Goal: Task Accomplishment & Management: Use online tool/utility

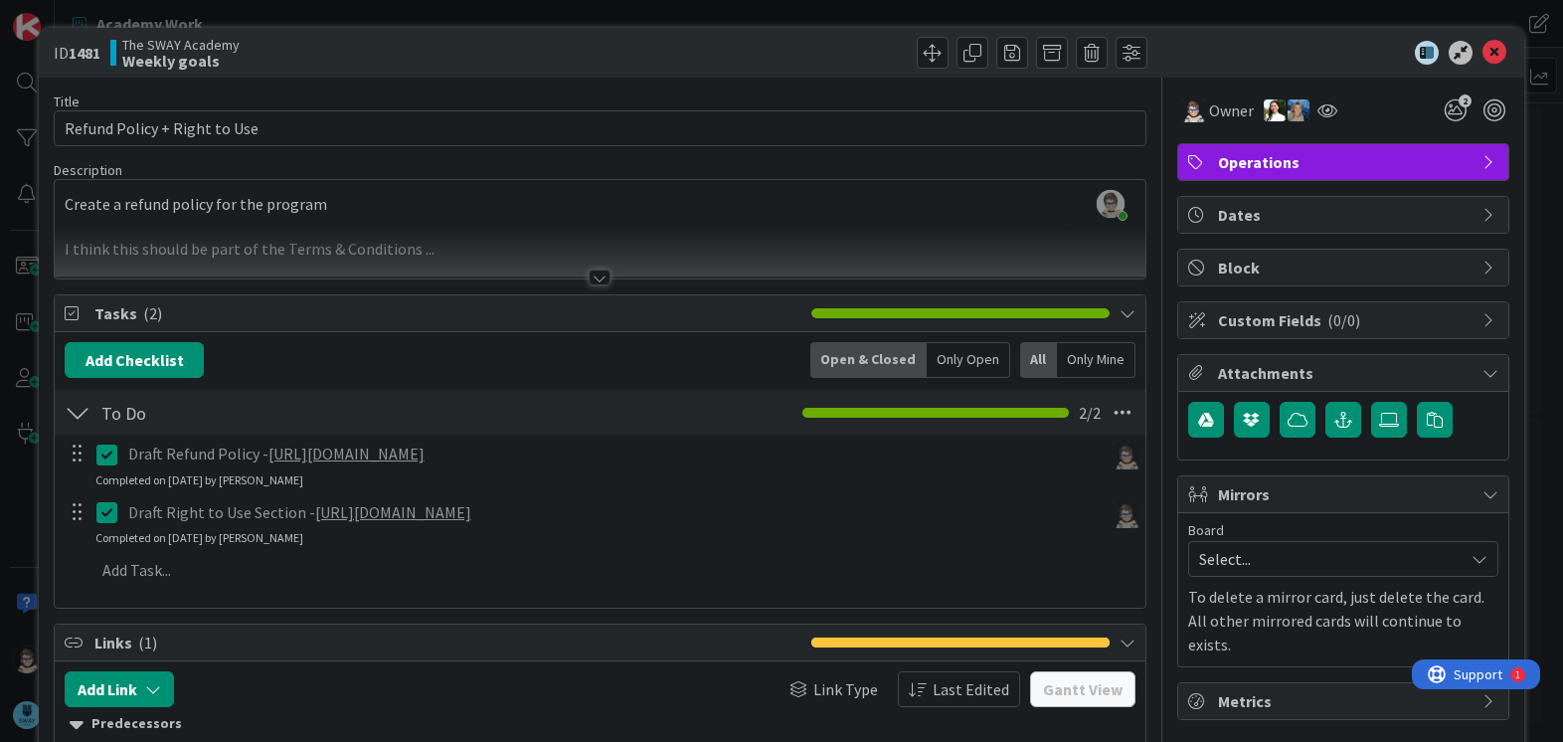
scroll to position [423, 0]
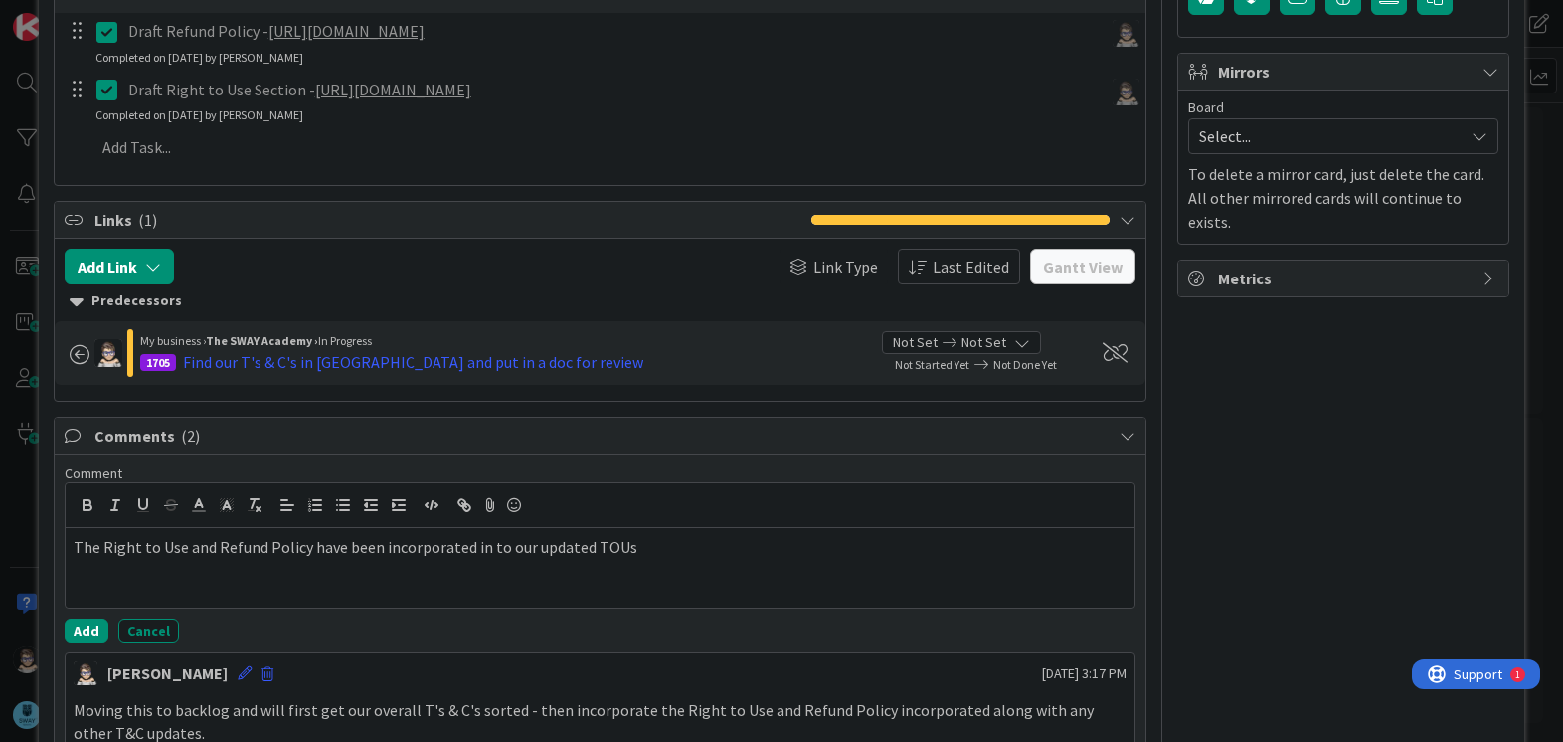
click at [686, 559] on p "The Right to Use and Refund Policy have been incorporated in to our updated TOUs" at bounding box center [600, 547] width 1052 height 23
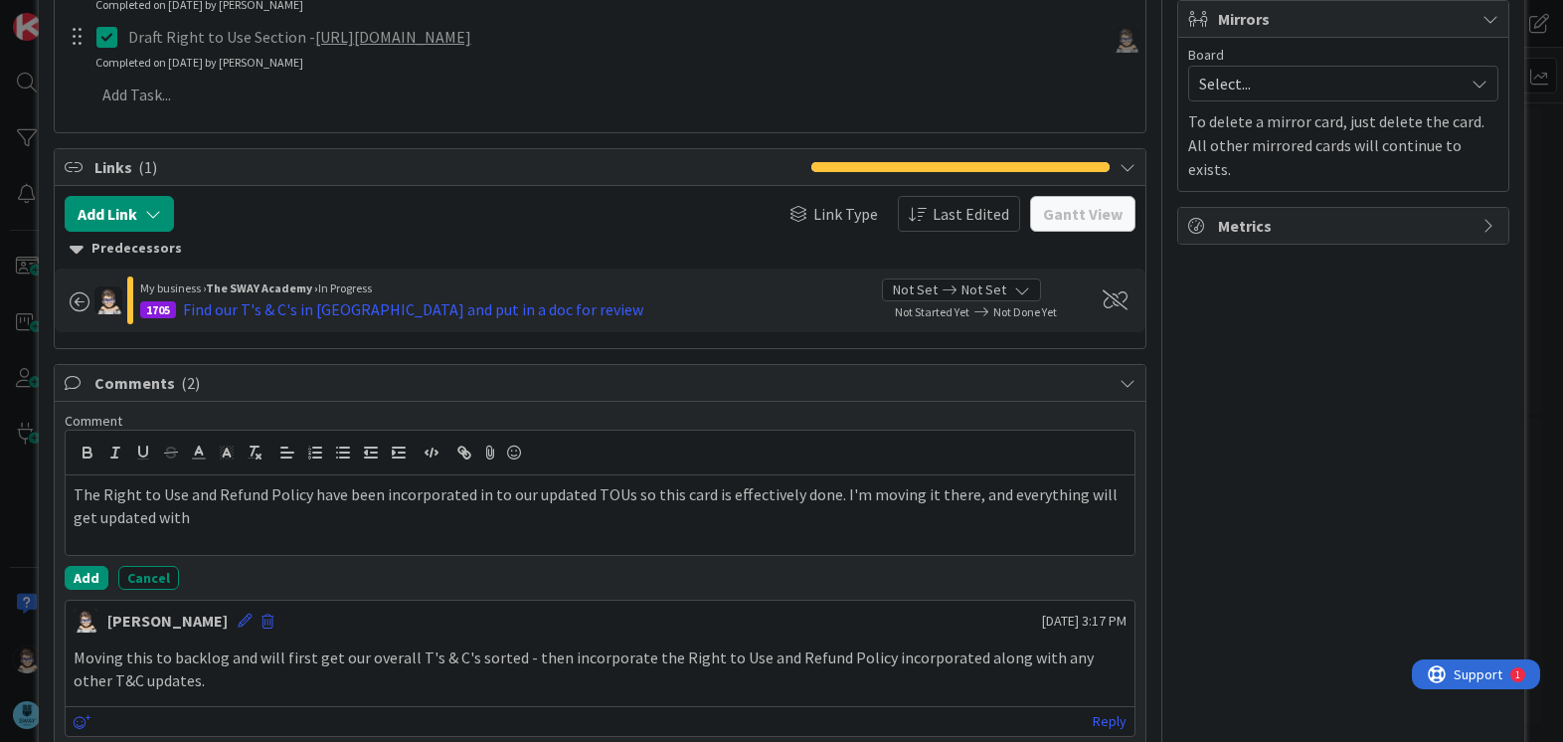
scroll to position [480, 0]
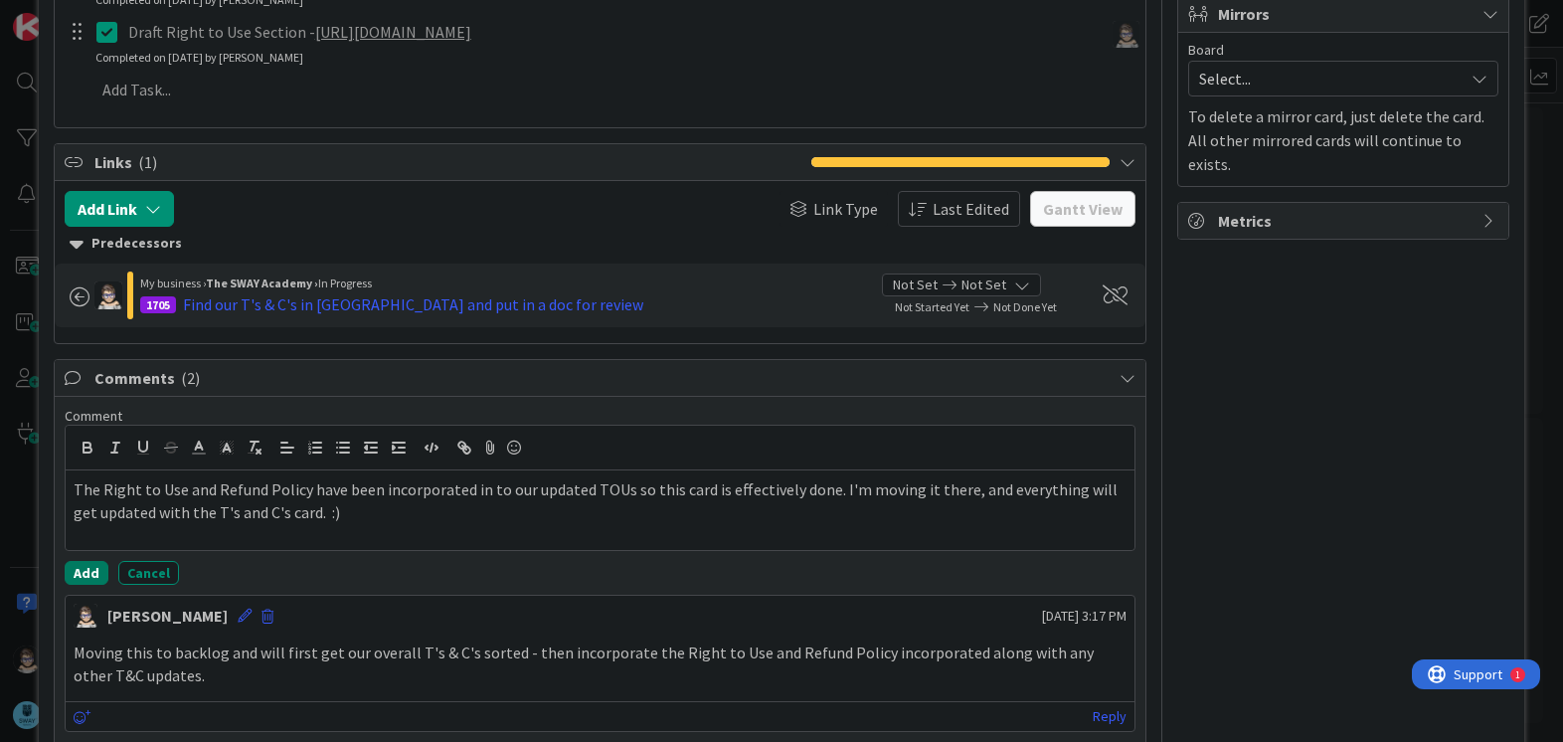
click at [95, 568] on button "Add" at bounding box center [87, 573] width 44 height 24
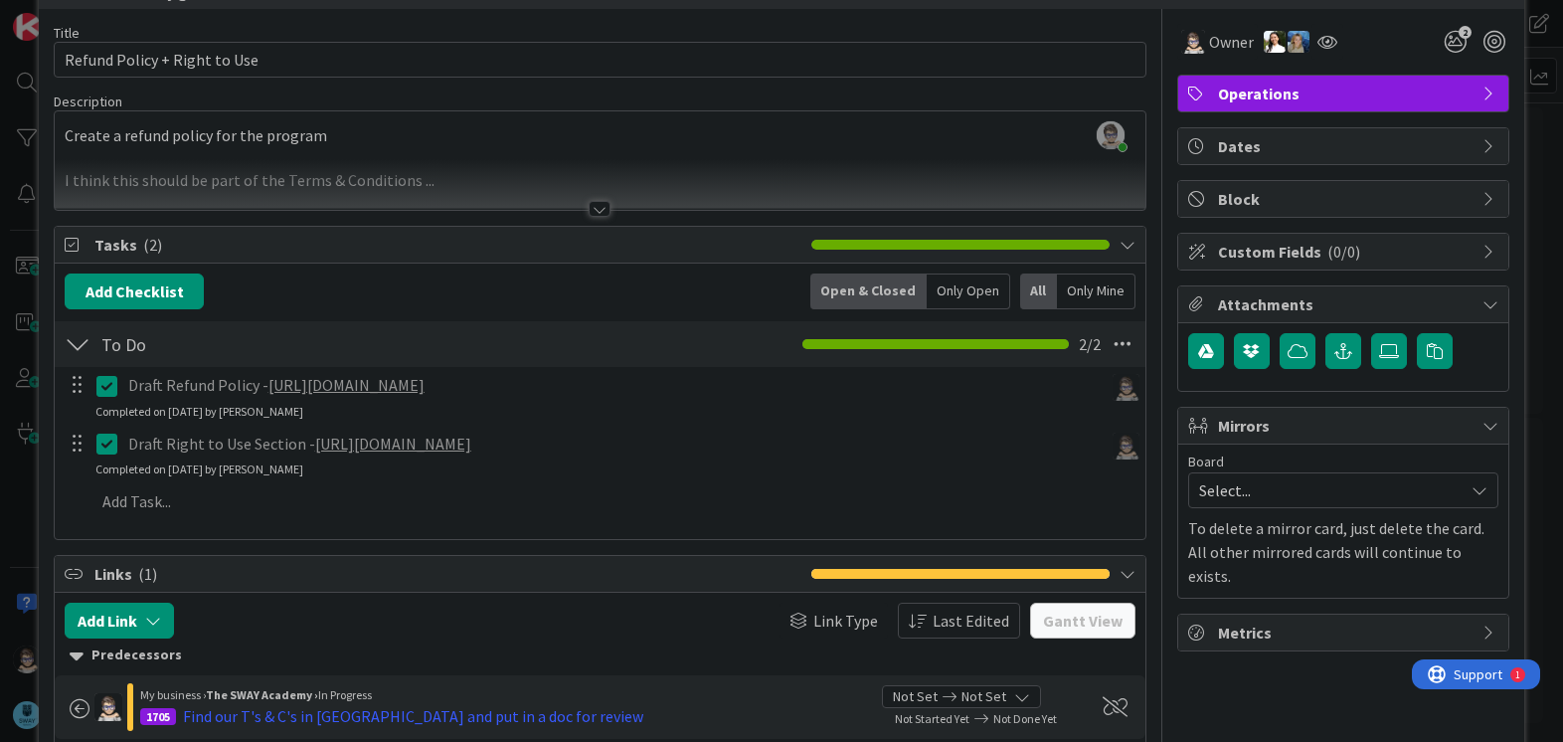
scroll to position [0, 0]
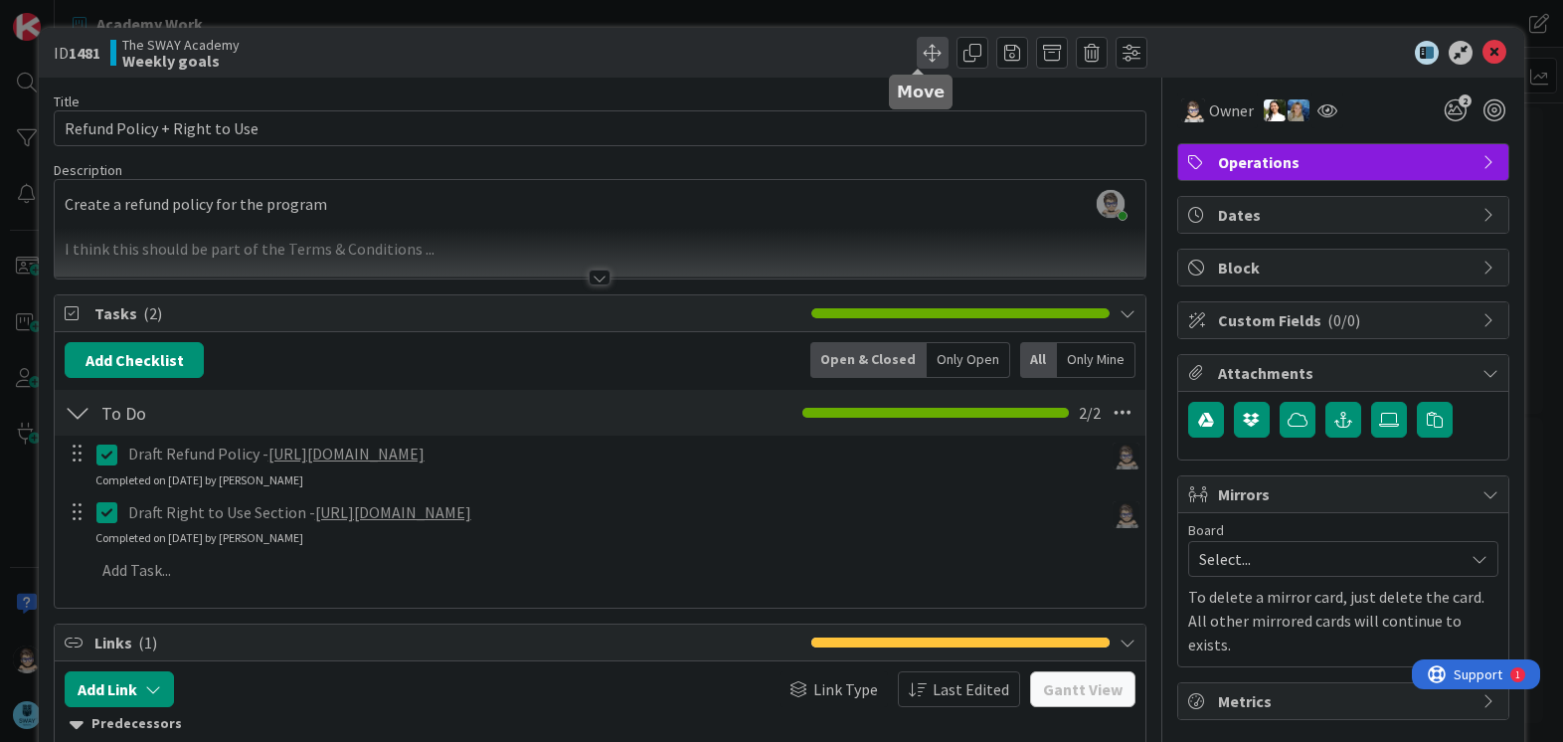
click at [929, 54] on span at bounding box center [933, 53] width 32 height 32
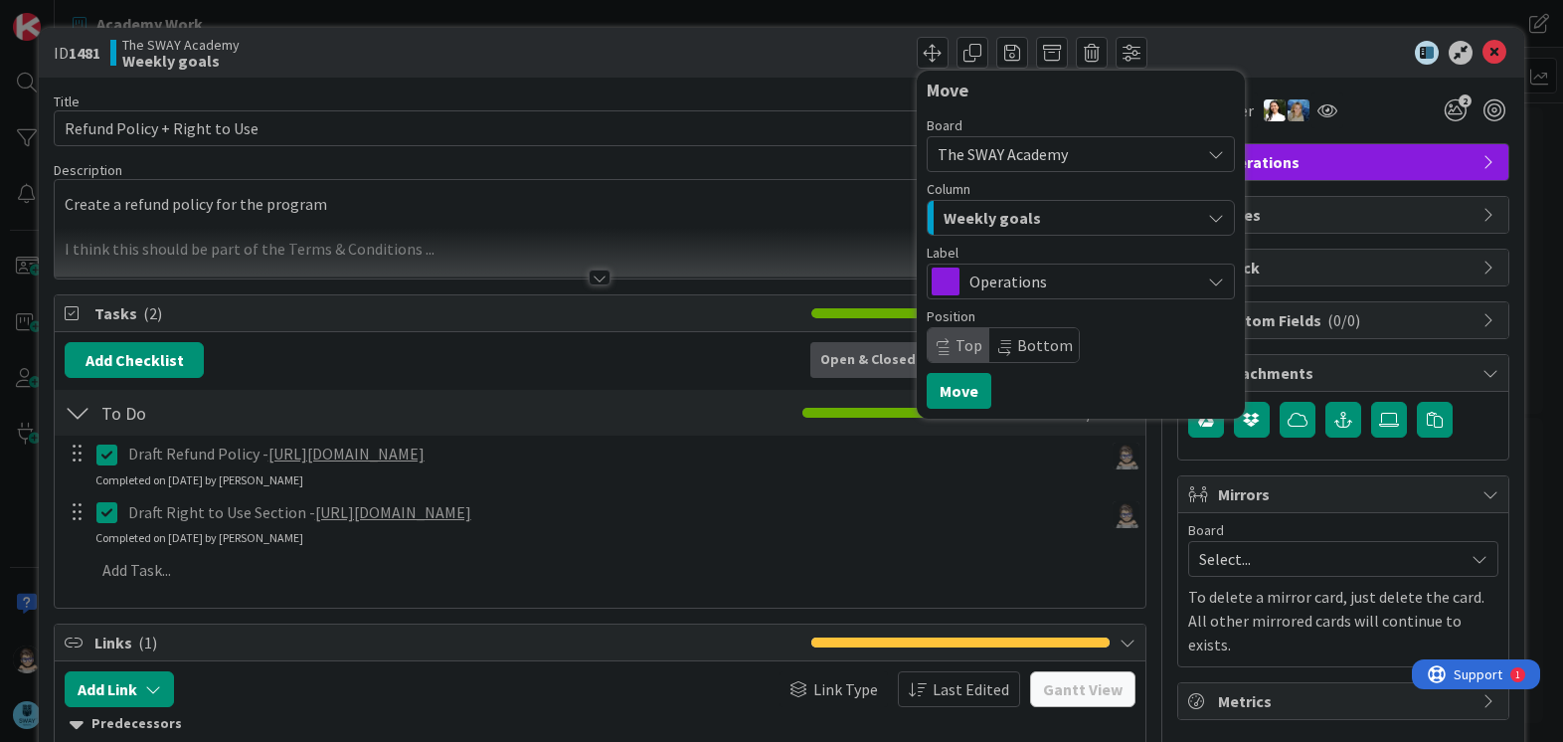
click at [1208, 225] on icon "button" at bounding box center [1216, 218] width 16 height 16
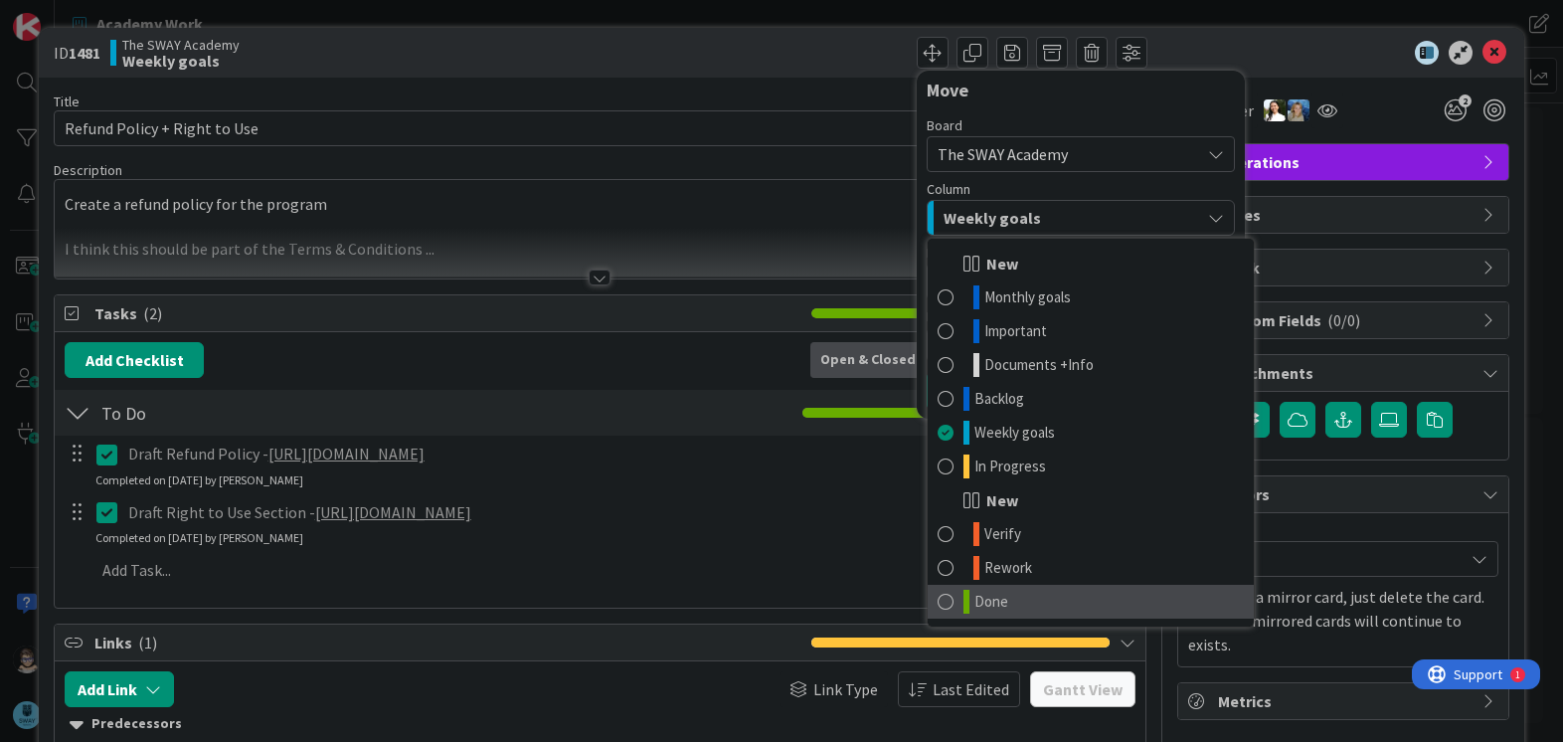
click at [1059, 611] on link "Done" at bounding box center [1091, 602] width 326 height 34
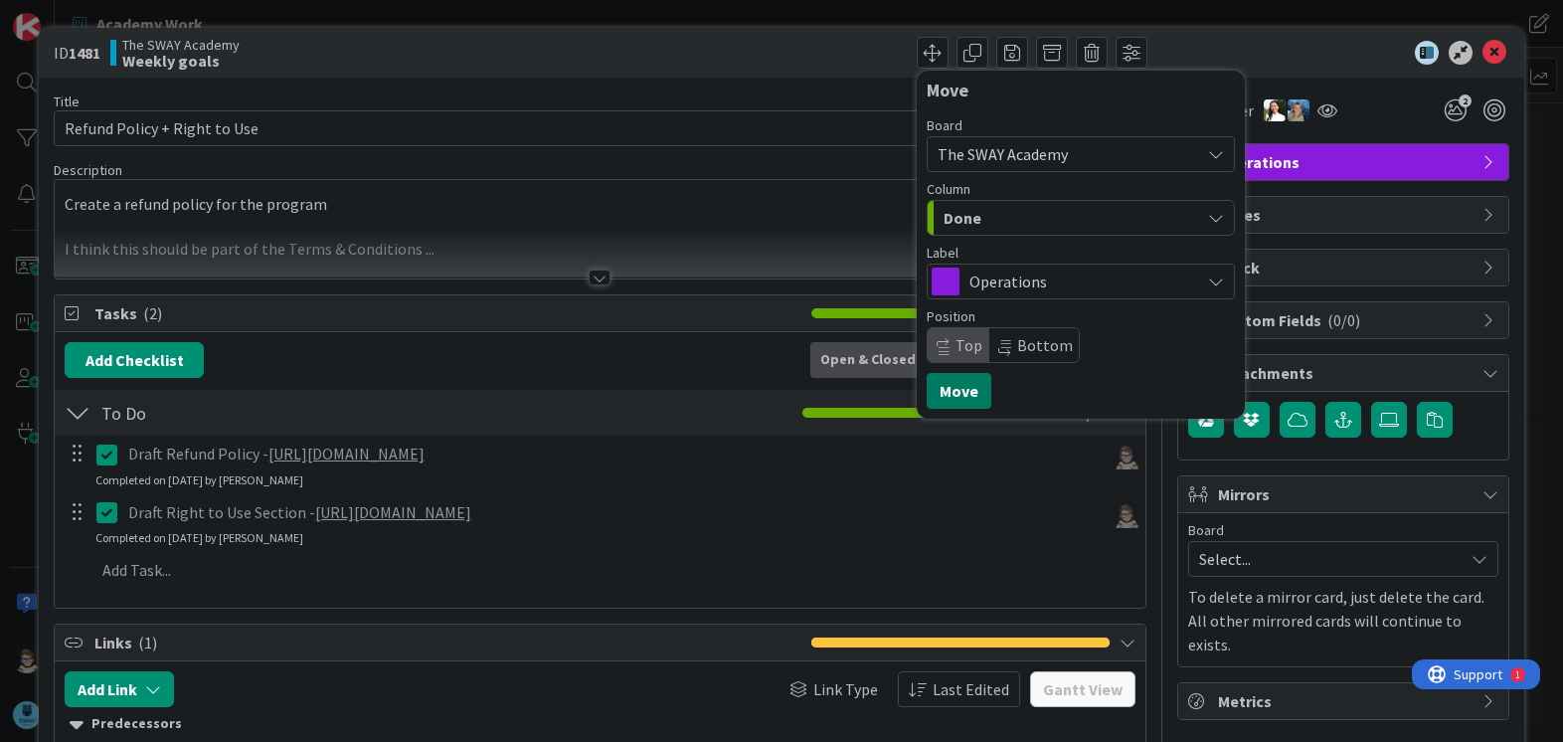
click at [936, 394] on button "Move" at bounding box center [959, 391] width 65 height 36
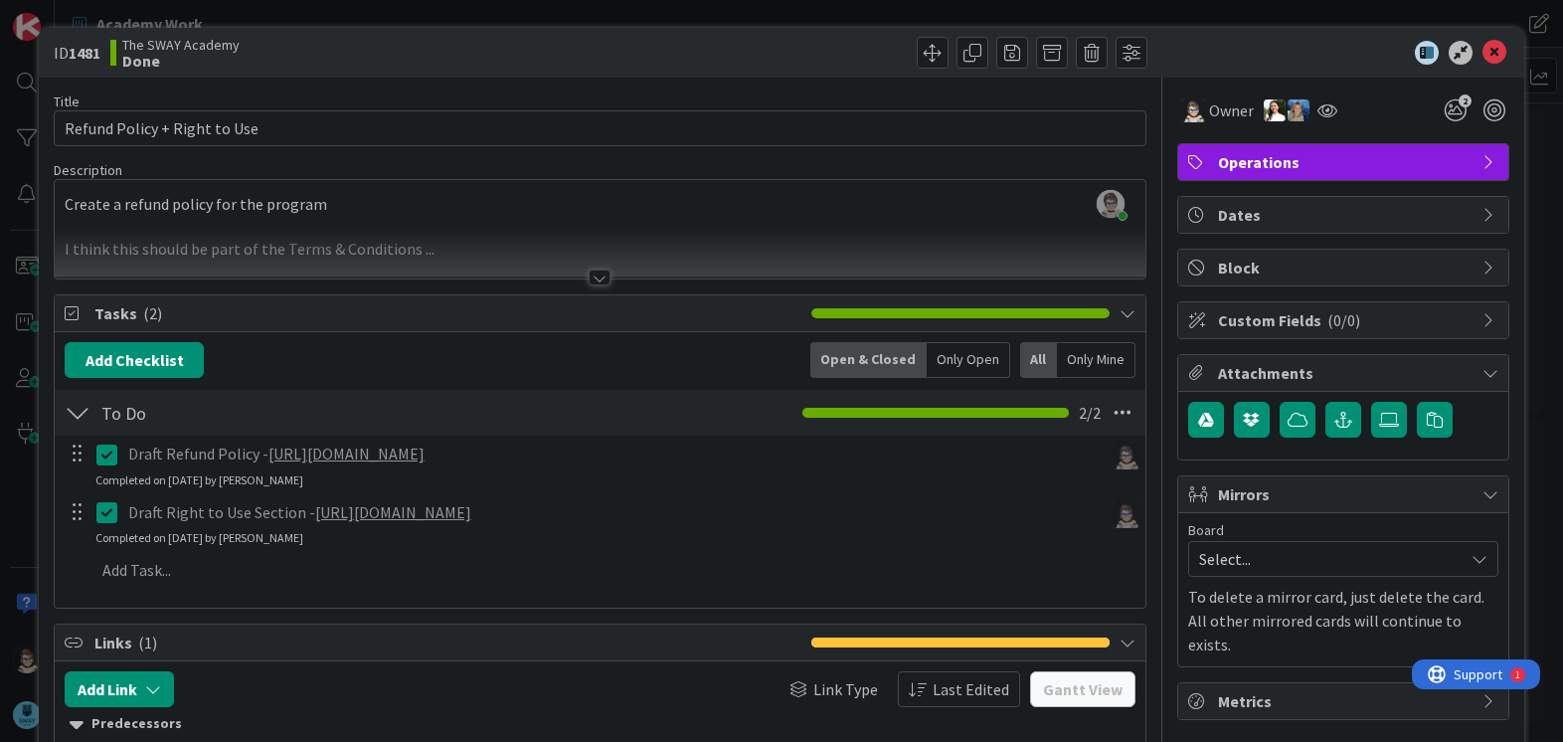
click at [597, 276] on div at bounding box center [600, 277] width 22 height 16
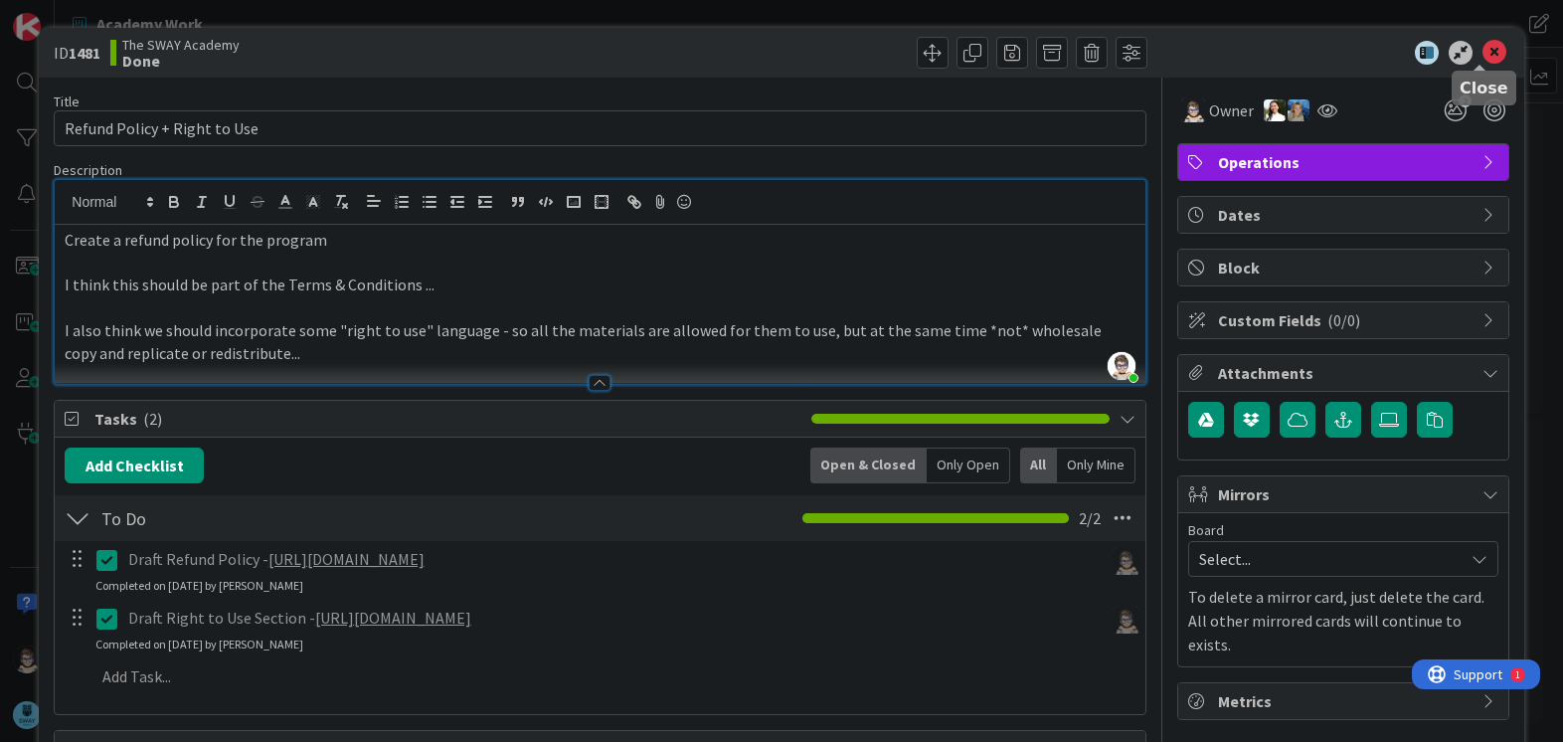
click at [1483, 57] on icon at bounding box center [1495, 53] width 24 height 24
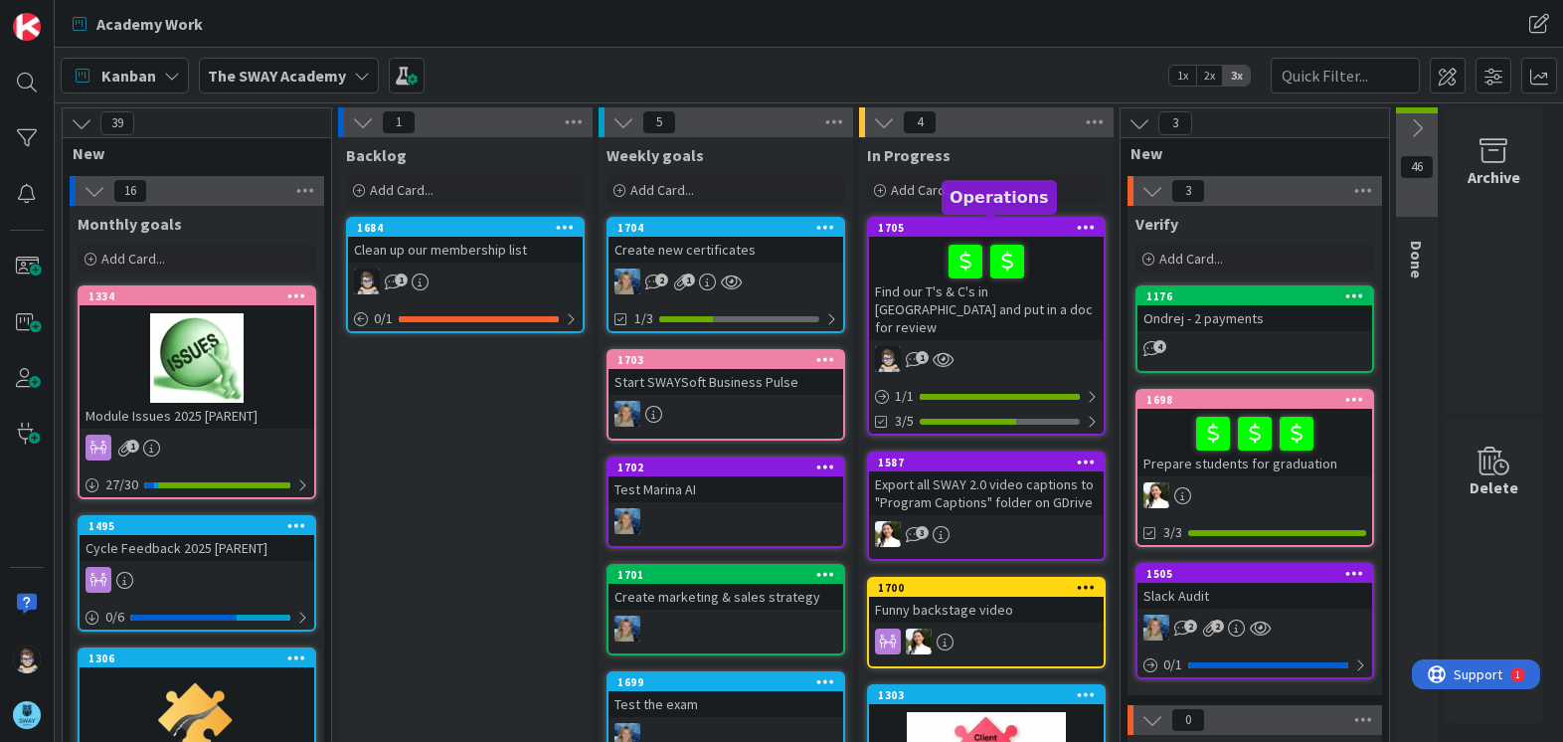
click at [1023, 227] on div "1705" at bounding box center [991, 228] width 226 height 14
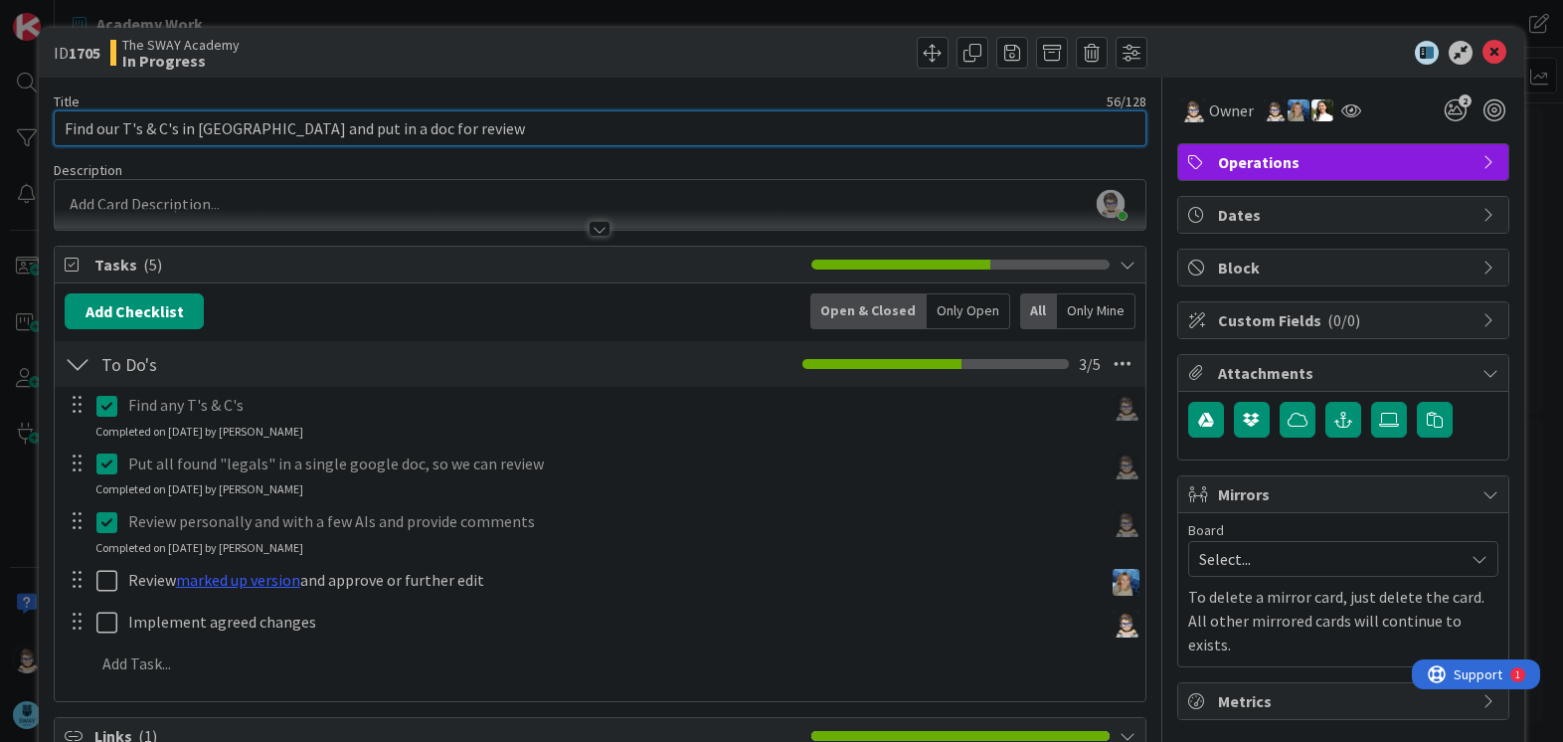
drag, startPoint x: 64, startPoint y: 130, endPoint x: 492, endPoint y: 131, distance: 428.5
click at [492, 131] on input "Find our T's & C's in [GEOGRAPHIC_DATA] and put in a doc for review" at bounding box center [600, 128] width 1092 height 36
type input "Review and update the SWAY LLC Terms & Conditions"
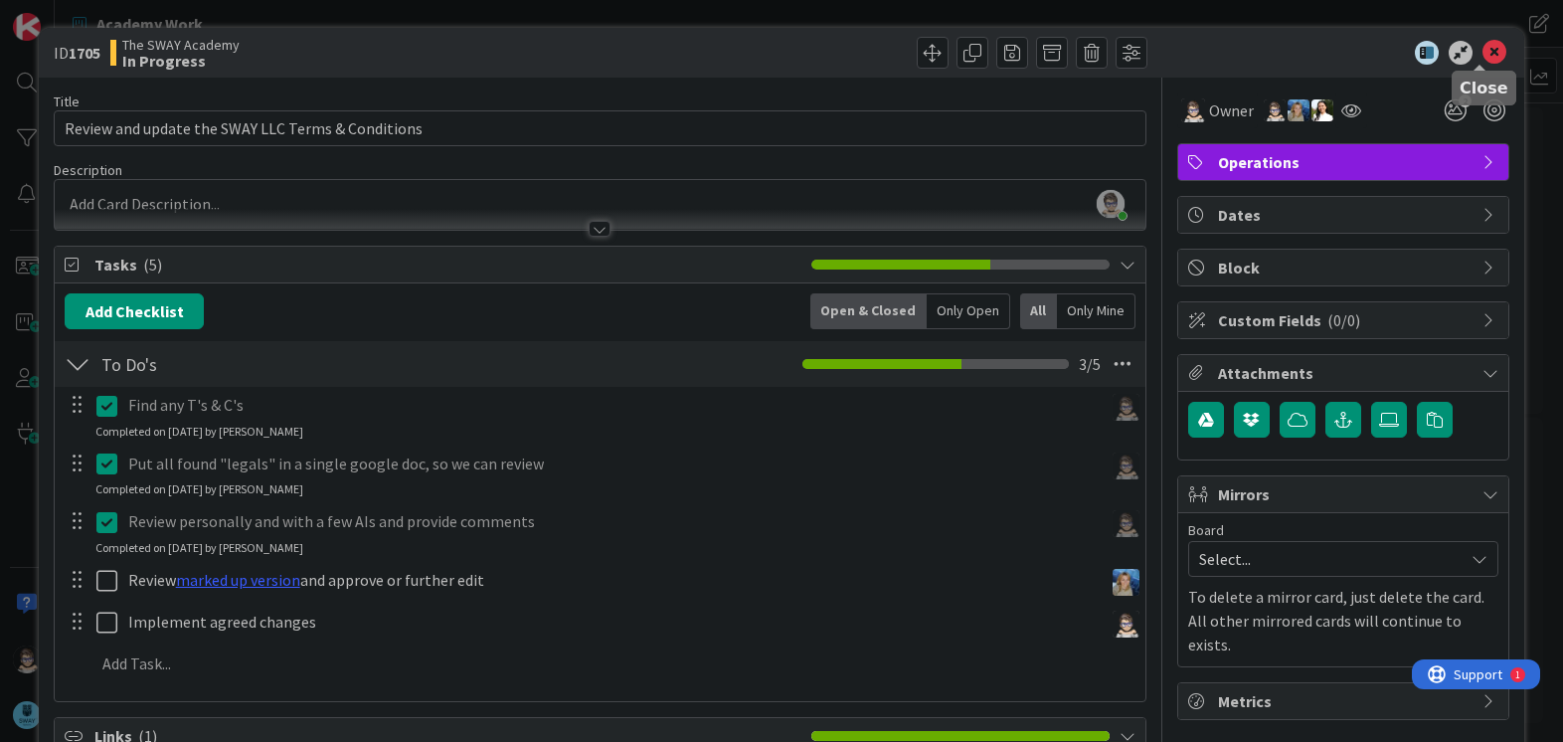
click at [1483, 53] on icon at bounding box center [1495, 53] width 24 height 24
